Goal: Browse casually: Explore the website without a specific task or goal

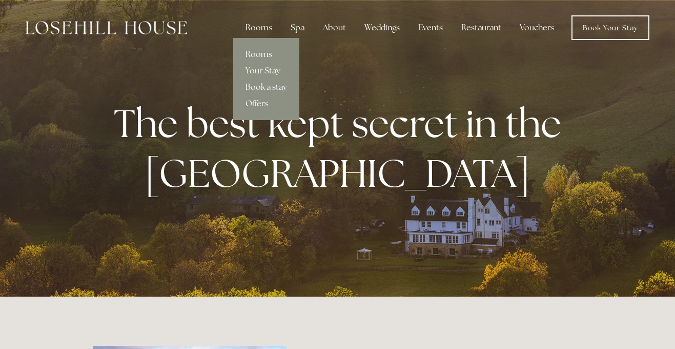
click at [263, 53] on link "Rooms" at bounding box center [266, 54] width 66 height 16
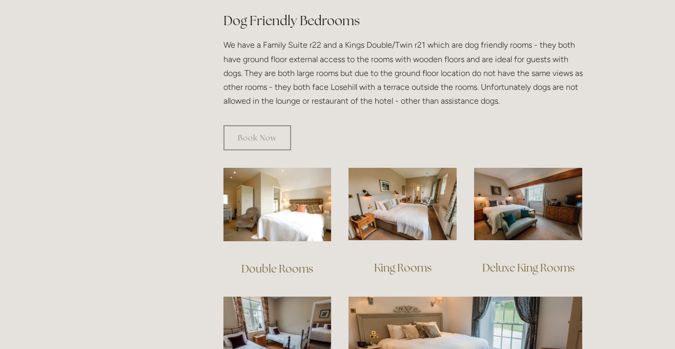
scroll to position [716, 0]
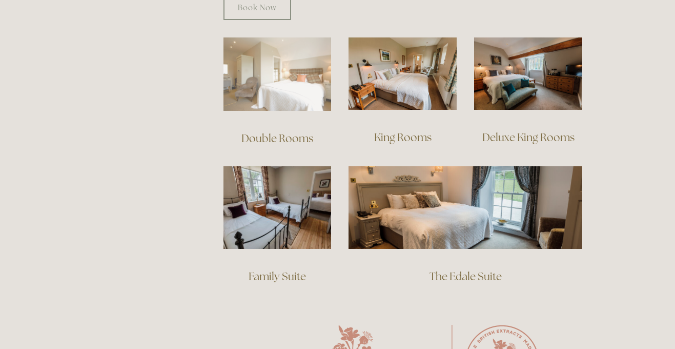
click at [290, 59] on img at bounding box center [277, 73] width 108 height 73
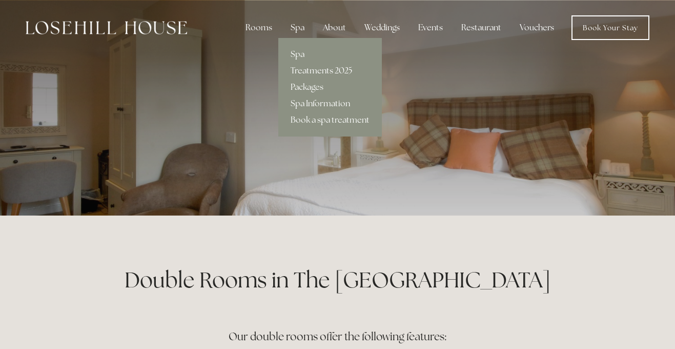
click at [321, 68] on link "Treatments 2025" at bounding box center [330, 71] width 104 height 16
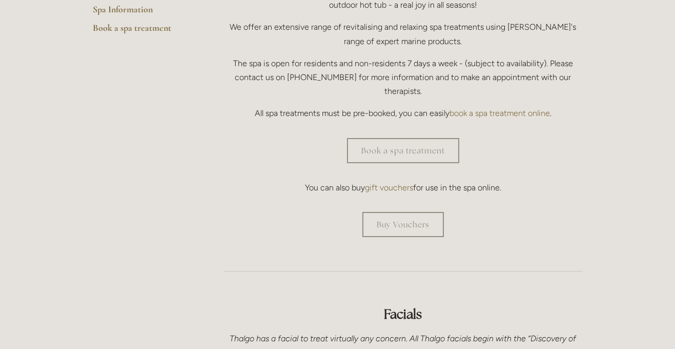
scroll to position [338, 0]
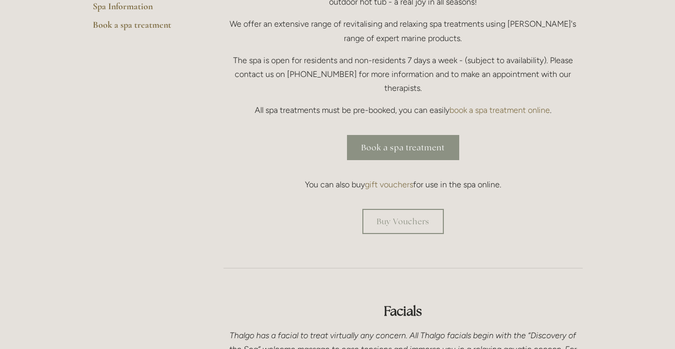
click at [401, 135] on link "Book a spa treatment" at bounding box center [403, 147] width 112 height 25
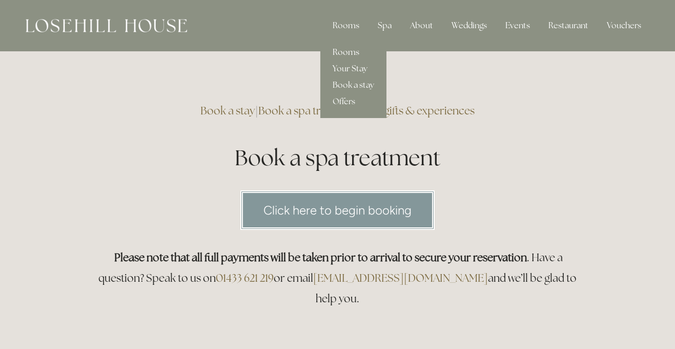
click at [346, 55] on link "Rooms" at bounding box center [353, 52] width 66 height 16
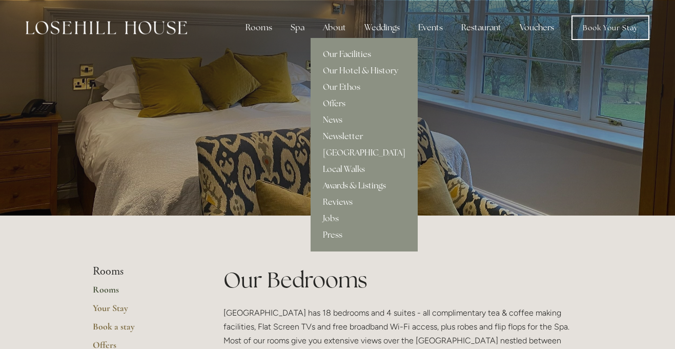
click at [338, 51] on link "Our Facilities" at bounding box center [364, 54] width 107 height 16
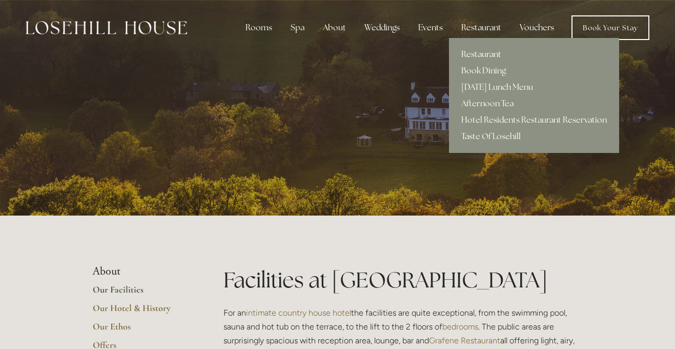
click at [479, 54] on link "Restaurant" at bounding box center [534, 54] width 170 height 16
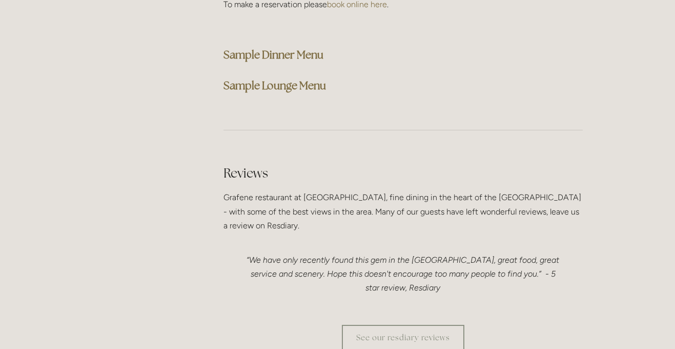
scroll to position [2745, 0]
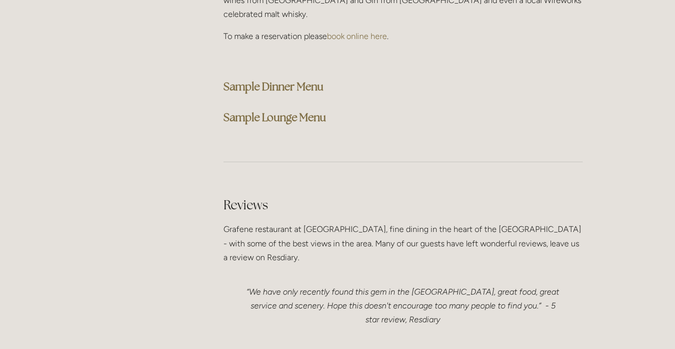
click at [270, 79] on strong "Sample Dinner Menu" at bounding box center [273, 86] width 100 height 14
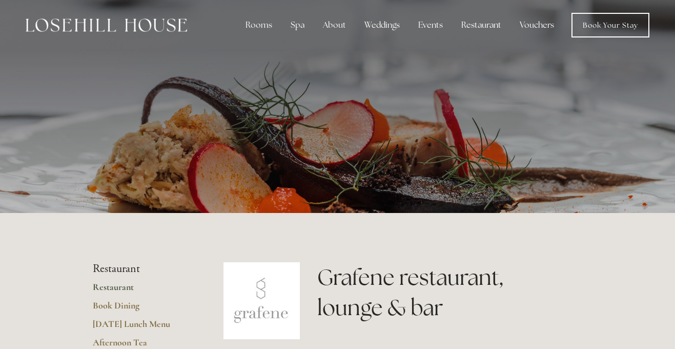
scroll to position [0, 0]
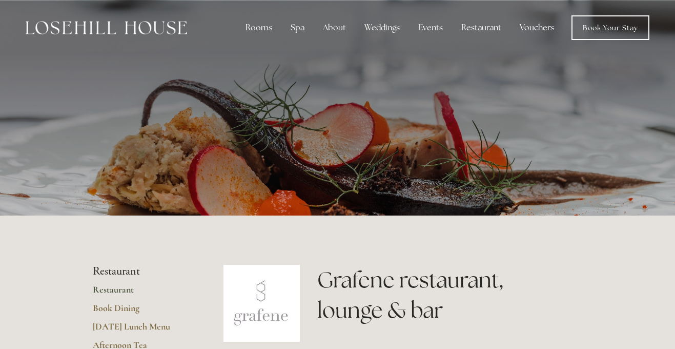
click at [542, 29] on link "Vouchers" at bounding box center [537, 27] width 51 height 21
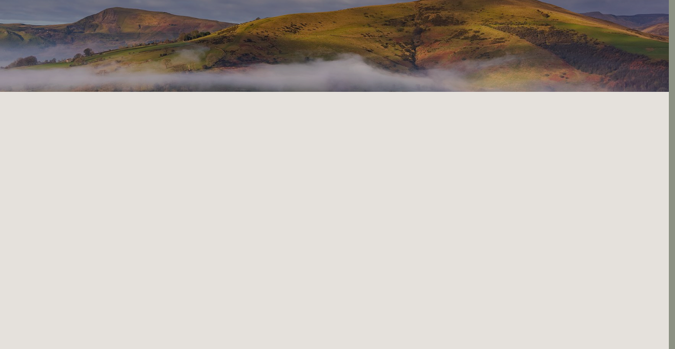
scroll to position [0, 6]
